Goal: Task Accomplishment & Management: Manage account settings

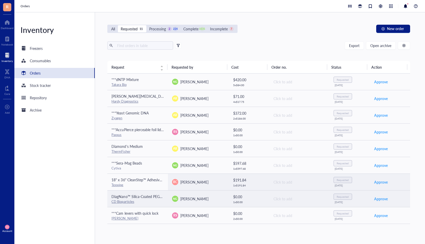
scroll to position [33, 0]
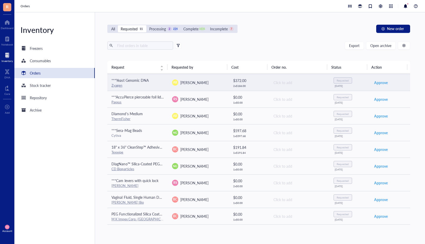
click at [200, 87] on td "AR [PERSON_NAME]" at bounding box center [198, 82] width 61 height 17
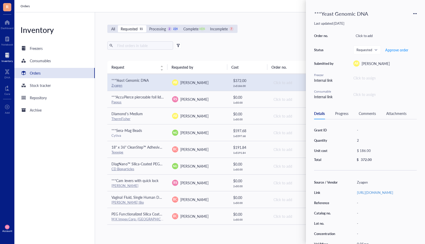
click at [42, 72] on div "Orders" at bounding box center [54, 73] width 80 height 10
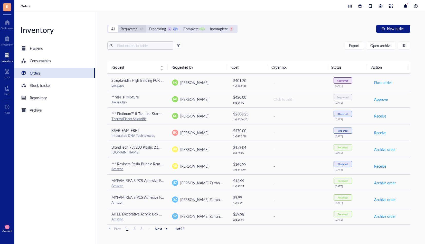
click at [133, 26] on div "Requested" at bounding box center [129, 29] width 17 height 6
click at [118, 25] on input "Requested 12" at bounding box center [118, 25] width 0 height 0
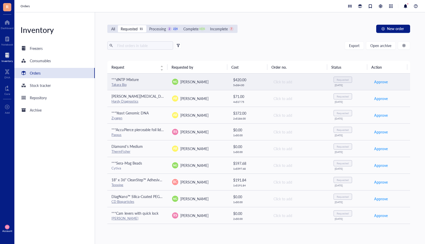
click at [207, 83] on div "NG [PERSON_NAME]" at bounding box center [198, 82] width 52 height 6
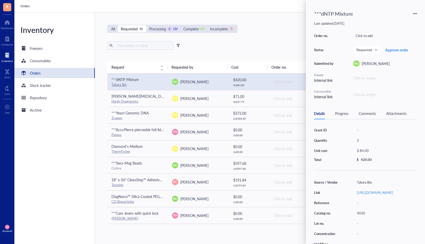
click at [400, 52] on span "Approve order" at bounding box center [396, 50] width 23 height 4
click at [400, 50] on span "Approve order" at bounding box center [396, 50] width 23 height 4
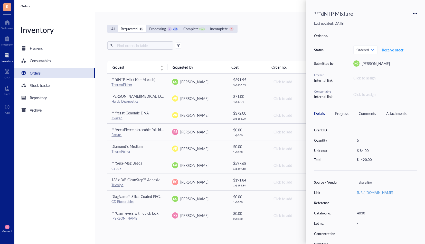
click at [283, 30] on div "All Requested 11 Processing 2 225 Complete 1035 Incomplete 7 New order" at bounding box center [258, 29] width 303 height 8
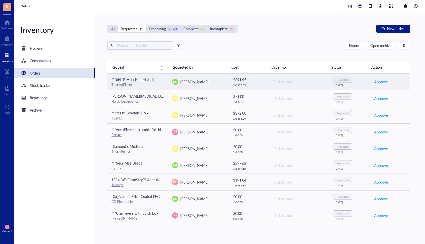
click at [185, 80] on span "[PERSON_NAME]" at bounding box center [194, 81] width 28 height 5
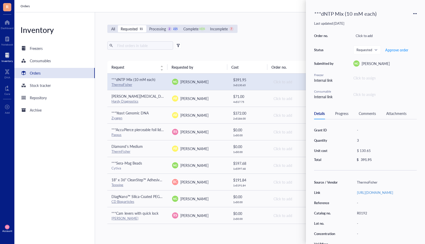
click at [274, 36] on div "All Requested 11 Processing 2 225 Complete 1035 Incomplete 7 New order Export O…" at bounding box center [258, 128] width 327 height 232
